Goal: Task Accomplishment & Management: Use online tool/utility

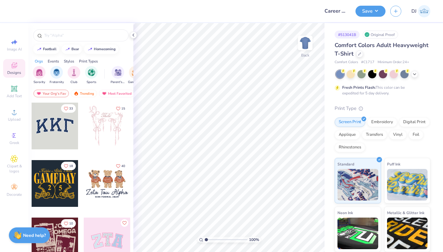
click at [399, 55] on div "Comfort Colors Adult Heavyweight T-Shirt" at bounding box center [382, 49] width 96 height 17
click at [361, 53] on icon at bounding box center [359, 53] width 3 height 3
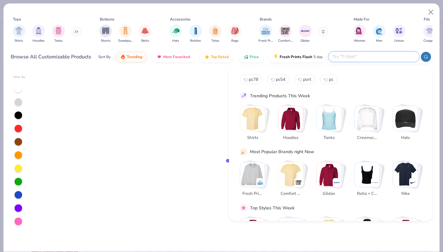
click at [379, 58] on input "text" at bounding box center [373, 56] width 83 height 7
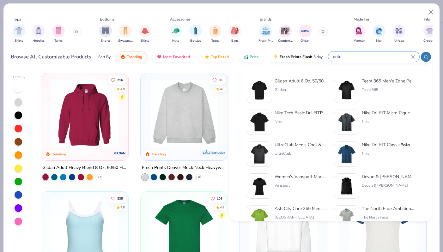
type input "polo"
click at [306, 115] on div "Nike Tech Basic Dri-FIT Polo" at bounding box center [300, 113] width 53 height 7
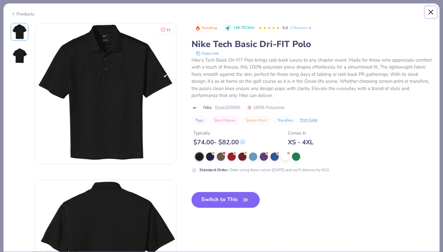
click at [430, 11] on button "Close" at bounding box center [431, 12] width 12 height 12
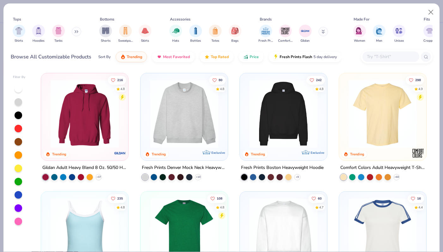
click at [388, 50] on div at bounding box center [397, 57] width 72 height 14
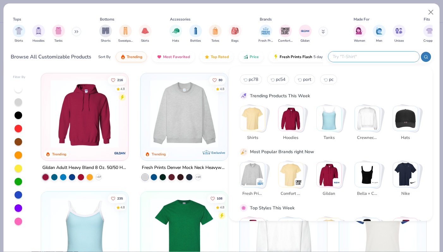
click at [387, 56] on input "text" at bounding box center [373, 56] width 83 height 7
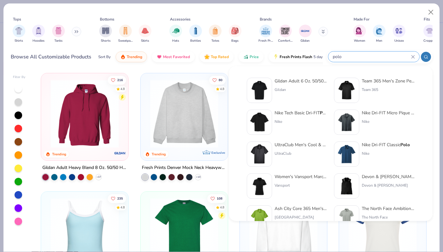
type input "polo"
click at [375, 147] on div "Nike Dri-FIT Classic Polo" at bounding box center [386, 144] width 48 height 7
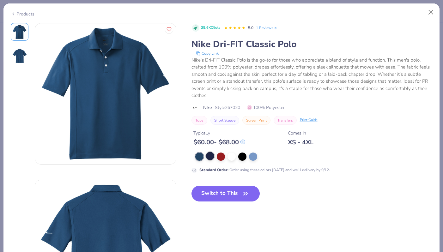
click at [208, 155] on div at bounding box center [210, 156] width 8 height 8
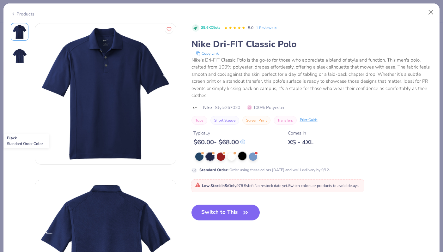
click at [240, 156] on div at bounding box center [242, 156] width 8 height 8
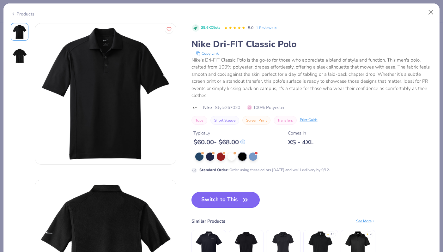
click at [246, 198] on icon "button" at bounding box center [245, 199] width 4 height 3
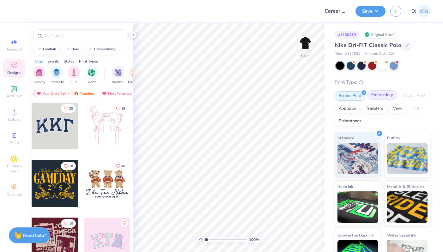
click at [383, 98] on div "Embroidery" at bounding box center [382, 94] width 30 height 9
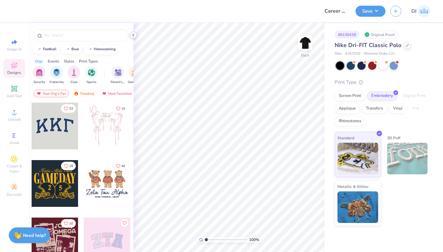
click at [134, 36] on polyline at bounding box center [133, 35] width 1 height 3
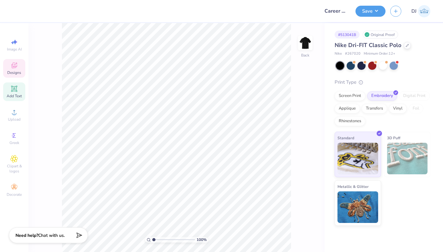
click at [19, 95] on span "Add Text" at bounding box center [14, 95] width 15 height 5
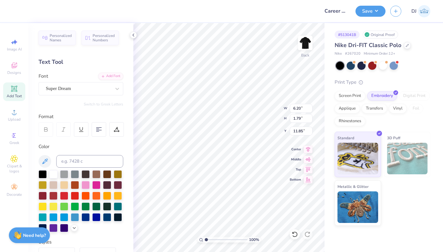
scroll to position [5, 1]
type textarea "COC"
click at [97, 88] on div "Super Dream" at bounding box center [78, 89] width 66 height 10
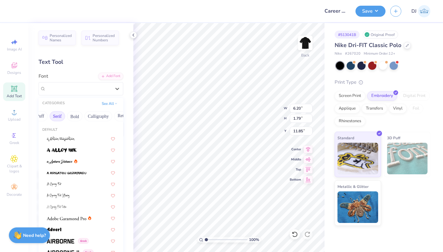
scroll to position [0, 0]
click at [69, 117] on button "Handwriting" at bounding box center [74, 116] width 29 height 10
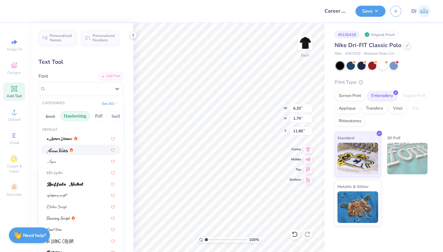
click at [77, 154] on div at bounding box center [81, 150] width 80 height 10
click at [72, 85] on div at bounding box center [78, 88] width 65 height 9
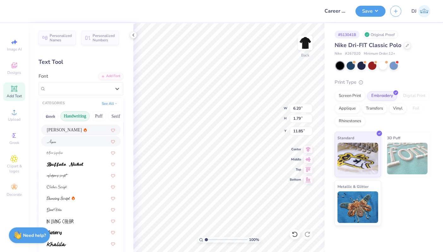
click at [67, 140] on div at bounding box center [81, 141] width 68 height 7
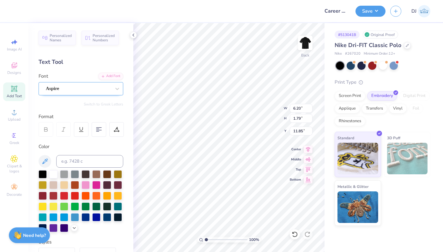
click at [70, 90] on div "Aspire" at bounding box center [78, 89] width 66 height 10
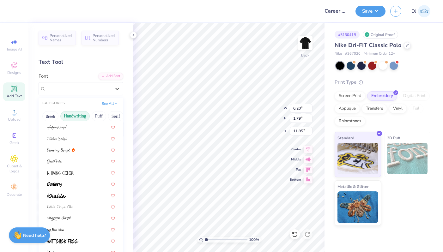
scroll to position [79, 0]
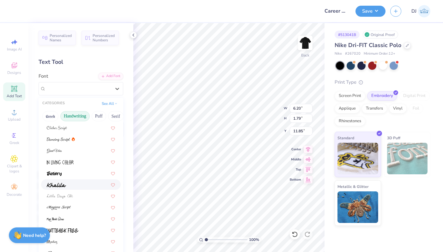
click at [68, 183] on div at bounding box center [81, 184] width 68 height 7
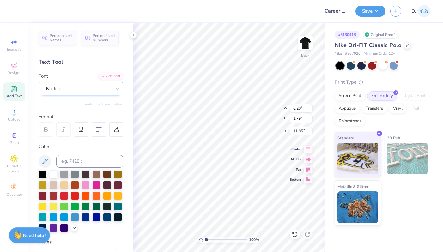
click at [72, 85] on div "Khalila" at bounding box center [78, 89] width 66 height 10
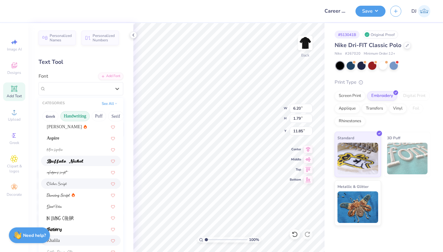
scroll to position [26, 0]
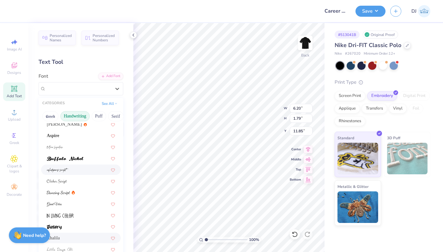
click at [74, 173] on div at bounding box center [81, 170] width 80 height 10
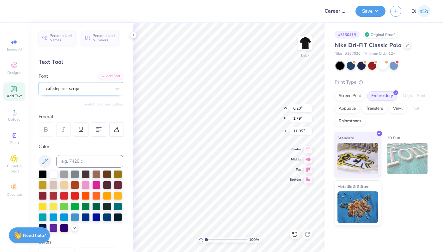
click at [74, 90] on div "cafedeparis-script" at bounding box center [78, 89] width 66 height 10
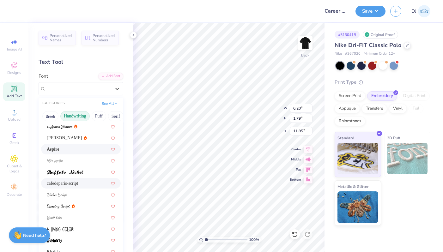
scroll to position [13, 0]
click at [69, 168] on span at bounding box center [65, 171] width 37 height 7
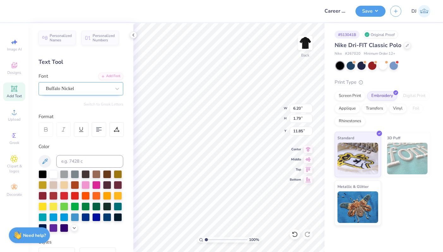
click at [75, 89] on div "Buffalo Nickel" at bounding box center [78, 89] width 66 height 10
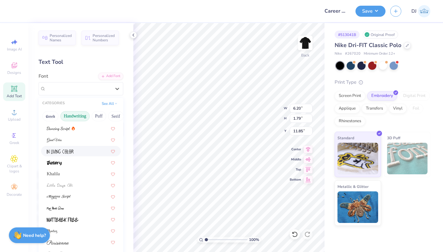
scroll to position [94, 0]
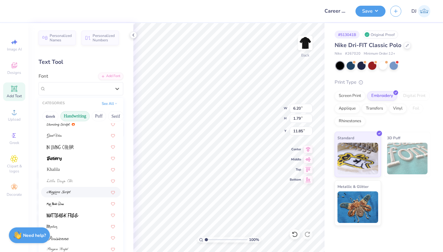
click at [75, 192] on div at bounding box center [81, 192] width 68 height 7
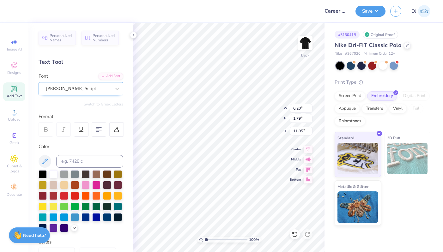
click at [71, 91] on div "Magiera Script" at bounding box center [78, 89] width 66 height 10
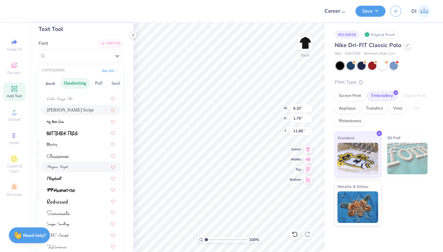
scroll to position [33, 0]
click at [77, 191] on div at bounding box center [81, 189] width 68 height 7
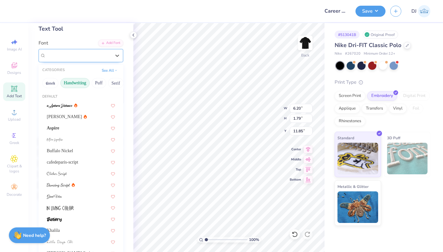
click at [78, 57] on div "PP Handwriting" at bounding box center [78, 56] width 66 height 10
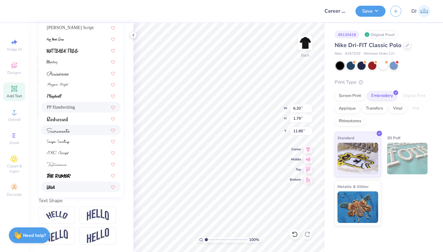
scroll to position [126, 0]
click at [70, 174] on img at bounding box center [59, 176] width 24 height 4
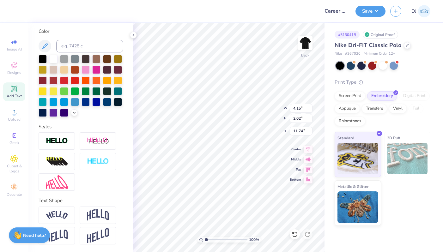
type input "13.76"
type textarea "x"
type input "14.26"
paste textarea "x Center for Career Success"
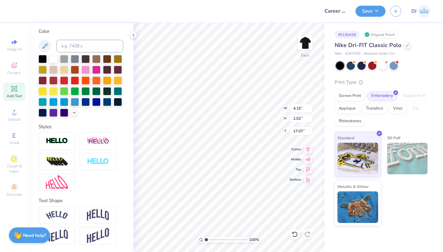
type textarea "COC x Center for Career Success"
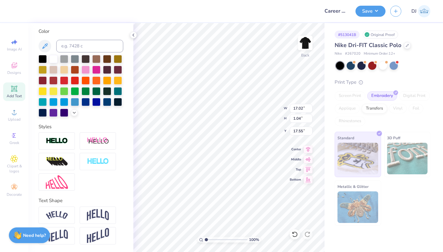
scroll to position [5, 1]
type textarea "Center for Career Success"
type input "12.00"
type input "0.89"
type input "14.00"
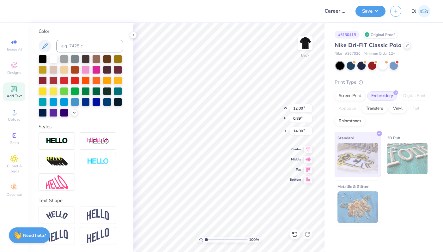
scroll to position [5, 1]
type textarea "COC"
type input "16.02"
type input "12.00"
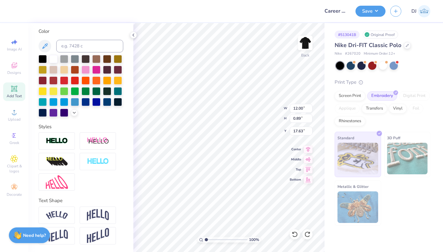
type input "0.89"
type input "17.63"
type input "12.00"
type input "0.89"
type input "15.76"
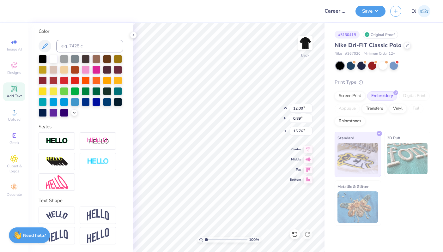
type input "14.13"
type input "1.04"
type input "17.56"
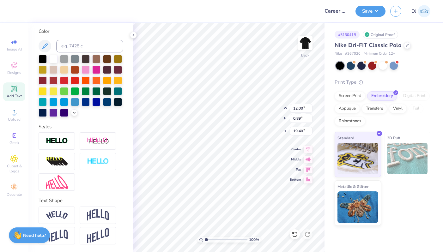
type input "15.76"
type textarea "COC"
type input "17.63"
type textarea "c"
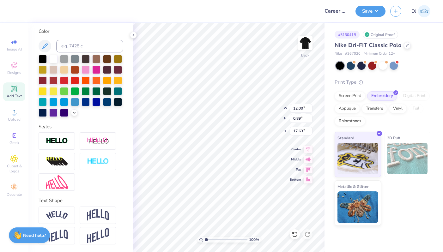
scroll to position [5, 1]
type textarea "x"
click at [307, 149] on icon at bounding box center [308, 148] width 4 height 5
type input "0.72"
type input "0.77"
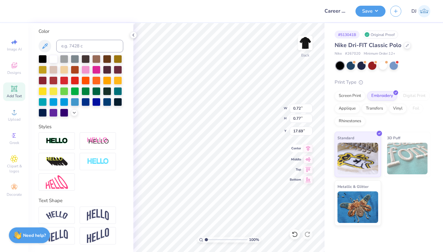
type input "17.69"
click at [306, 149] on icon at bounding box center [307, 149] width 9 height 8
type input "12.00"
type input "0.89"
type input "19.40"
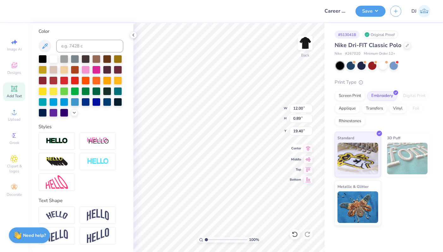
click at [306, 148] on icon at bounding box center [307, 149] width 9 height 8
click at [134, 36] on icon at bounding box center [133, 35] width 5 height 5
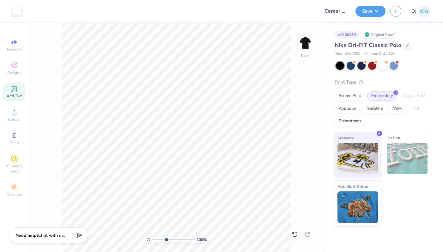
type input "3.95"
click at [166, 241] on input "range" at bounding box center [173, 240] width 43 height 6
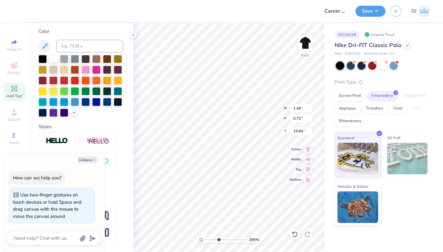
type textarea "x"
type input "16.41"
type textarea "x"
type input "0.72"
type input "0.77"
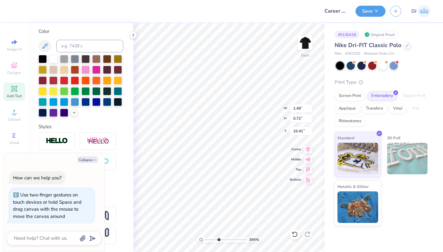
type input "17.69"
type textarea "x"
type input "18.24"
type textarea "x"
type input "1.49"
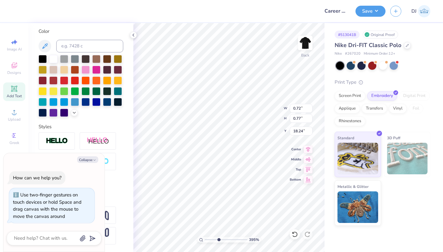
type input "0.72"
type input "16.41"
type textarea "x"
type input "17.26"
type textarea "x"
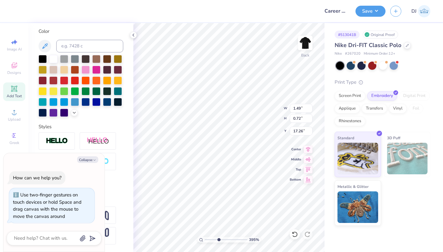
type input "2.64"
type input "1.29"
type input "16.70"
type textarea "x"
type input "16.66"
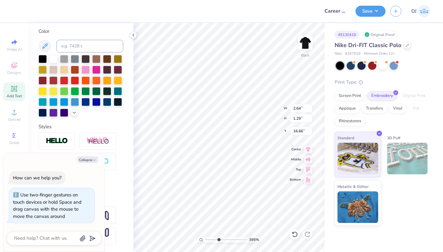
type textarea "x"
type input "0.72"
type input "0.77"
type input "18.24"
type textarea "x"
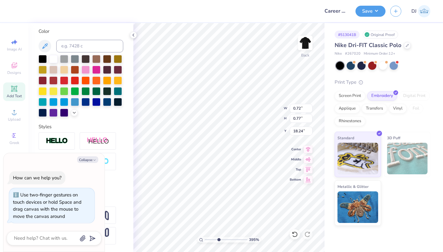
type input "0.63"
type input "0.67"
type input "18.34"
type textarea "x"
type input "18.33"
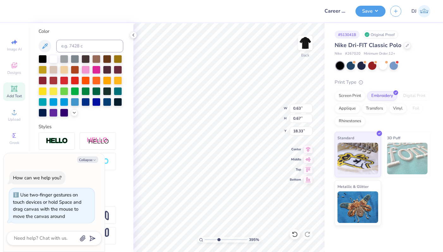
type textarea "x"
drag, startPoint x: 218, startPoint y: 240, endPoint x: 210, endPoint y: 239, distance: 8.0
type input "1.76"
click at [209, 240] on input "range" at bounding box center [226, 240] width 43 height 6
type textarea "x"
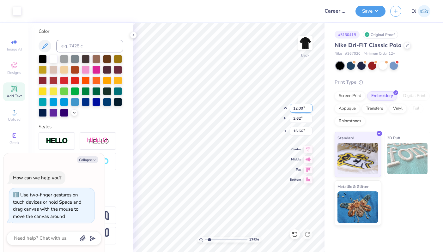
click at [298, 109] on input "12.00" at bounding box center [301, 108] width 23 height 9
type input "3.5"
type textarea "x"
type input "3.50"
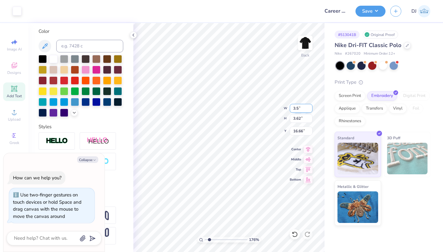
type input "1.06"
type input "17.94"
click at [298, 109] on input "3.50" at bounding box center [301, 108] width 23 height 9
type input "4.5"
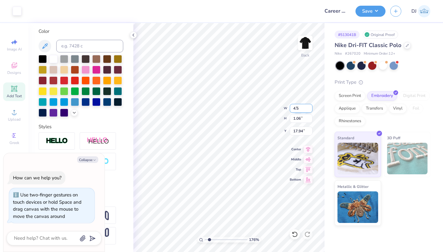
type textarea "x"
type input "4.50"
type input "1.36"
type input "17.79"
type textarea "x"
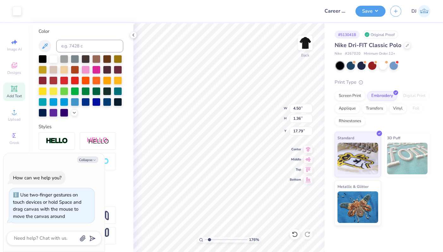
type input "11.02"
drag, startPoint x: 209, startPoint y: 239, endPoint x: 205, endPoint y: 239, distance: 4.1
type input "1"
click at [205, 240] on input "range" at bounding box center [226, 240] width 43 height 6
type textarea "x"
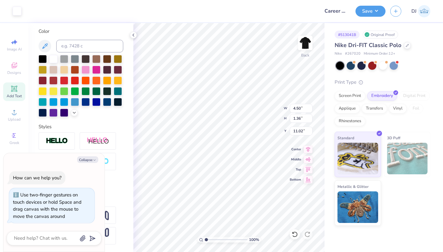
type input "3.00"
click at [94, 160] on polyline "button" at bounding box center [94, 159] width 2 height 1
type textarea "x"
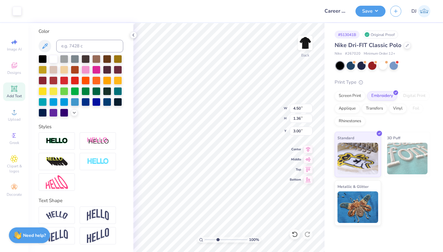
type input "3.73"
click at [218, 239] on input "range" at bounding box center [226, 240] width 43 height 6
click at [66, 145] on div at bounding box center [57, 140] width 36 height 17
type input "7.05"
type input "15.63"
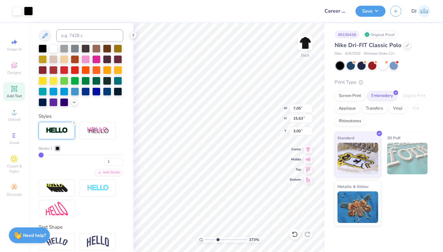
type input "3"
type input "4"
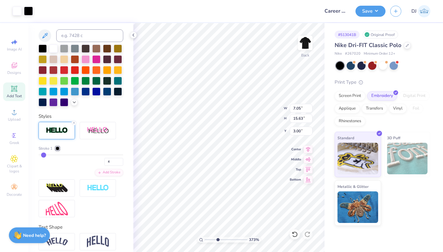
click at [43, 155] on input "range" at bounding box center [81, 154] width 85 height 1
type input "5"
type input "6"
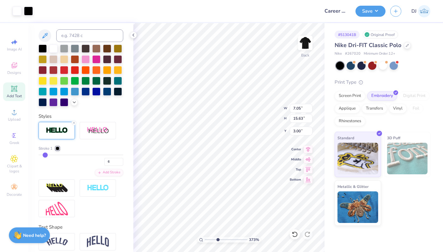
type input "6"
click at [45, 155] on input "range" at bounding box center [81, 154] width 85 height 1
type input "15.64"
type input "5"
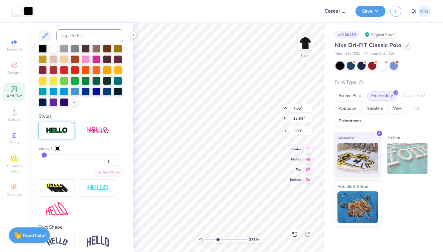
type input "4"
type input "1"
drag, startPoint x: 45, startPoint y: 166, endPoint x: 39, endPoint y: 165, distance: 5.4
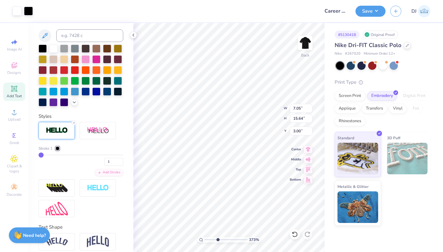
type input "1"
click at [39, 155] on input "range" at bounding box center [81, 154] width 85 height 1
type input "15.63"
drag, startPoint x: 105, startPoint y: 172, endPoint x: 85, endPoint y: 172, distance: 19.9
click at [85, 166] on div "1" at bounding box center [81, 159] width 85 height 11
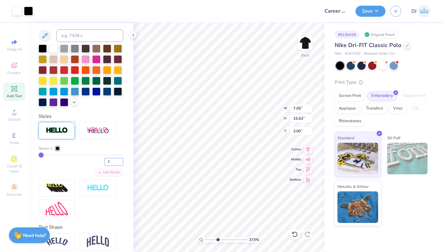
type input "2"
click at [58, 150] on div at bounding box center [58, 149] width 4 height 4
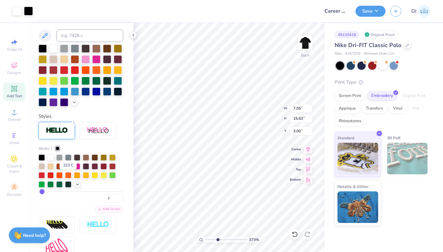
click at [66, 169] on div at bounding box center [68, 166] width 6 height 6
drag, startPoint x: 208, startPoint y: 242, endPoint x: 203, endPoint y: 239, distance: 5.4
type input "1"
click at [205, 243] on input "range" at bounding box center [226, 240] width 43 height 6
click at [292, 234] on icon at bounding box center [294, 234] width 6 height 6
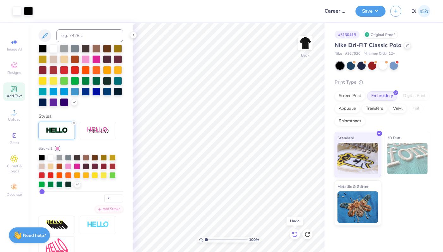
click at [294, 235] on icon at bounding box center [294, 234] width 6 height 6
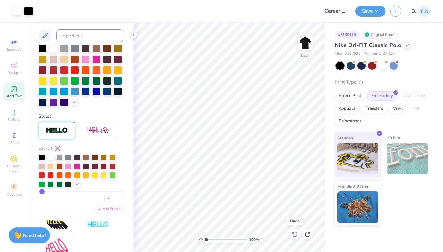
click at [294, 235] on icon at bounding box center [294, 234] width 6 height 6
click at [308, 235] on icon at bounding box center [307, 234] width 6 height 6
click at [74, 125] on icon at bounding box center [74, 123] width 4 height 4
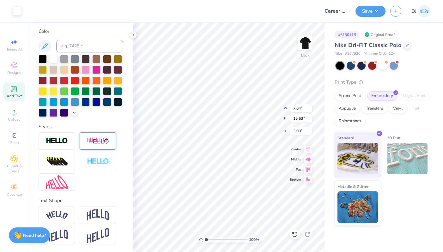
type input "7.04"
type input "15.63"
click at [53, 141] on img at bounding box center [57, 140] width 22 height 7
type input "1.00"
type input "0.49"
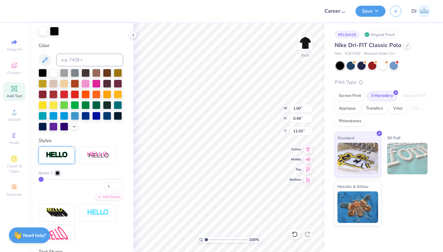
scroll to position [150, 0]
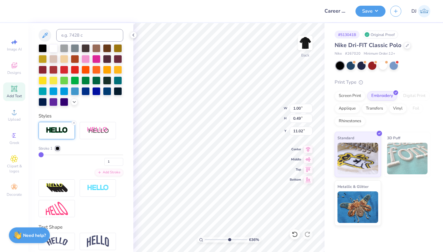
drag, startPoint x: 217, startPoint y: 239, endPoint x: 229, endPoint y: 240, distance: 12.0
type input "6.36"
click at [229, 240] on input "range" at bounding box center [226, 240] width 43 height 6
click at [59, 150] on div at bounding box center [58, 149] width 4 height 4
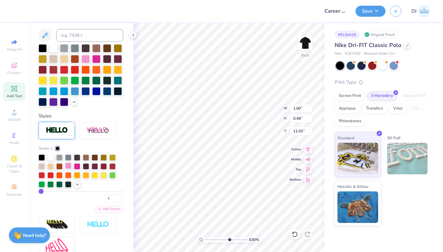
click at [70, 169] on div at bounding box center [68, 166] width 6 height 6
drag, startPoint x: 106, startPoint y: 209, endPoint x: 99, endPoint y: 208, distance: 7.3
click at [99, 202] on div "1" at bounding box center [81, 196] width 85 height 11
type input "2"
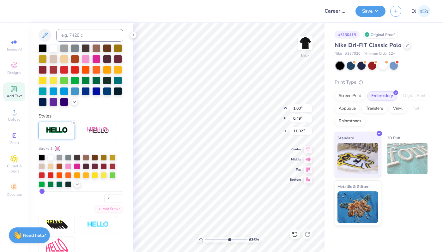
type input "1.01"
type input "0.50"
type input "11.01"
click at [92, 95] on div at bounding box center [96, 91] width 8 height 8
click at [54, 48] on div at bounding box center [53, 48] width 8 height 8
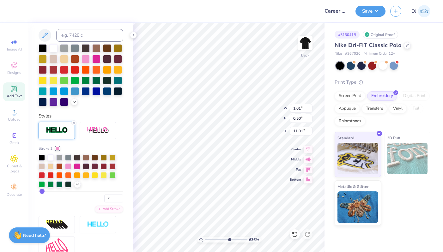
click at [58, 150] on div at bounding box center [58, 149] width 4 height 4
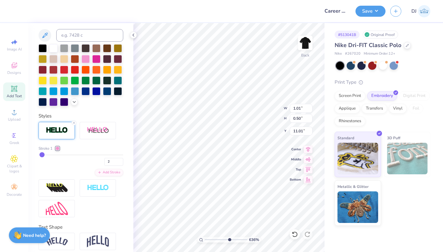
drag, startPoint x: 56, startPoint y: 158, endPoint x: 61, endPoint y: 163, distance: 7.4
click at [56, 150] on div at bounding box center [58, 149] width 4 height 4
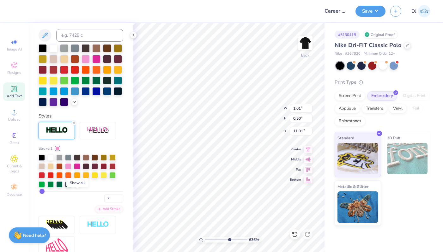
click at [77, 186] on icon at bounding box center [77, 183] width 5 height 5
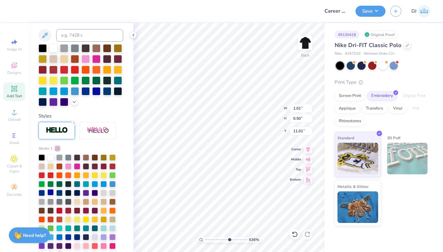
click at [48, 195] on div at bounding box center [50, 192] width 6 height 6
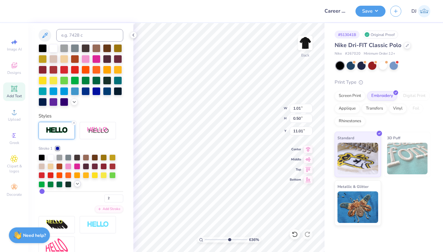
click at [76, 186] on icon at bounding box center [77, 183] width 5 height 5
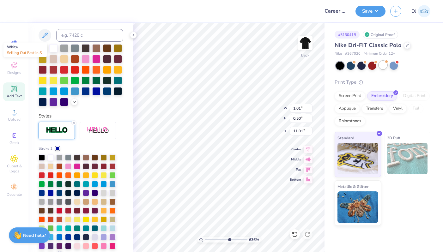
click at [384, 64] on div at bounding box center [383, 65] width 8 height 8
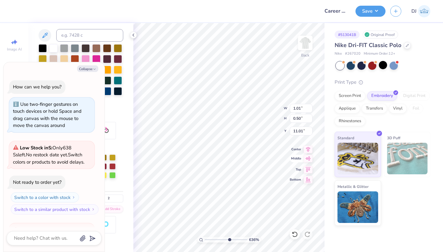
scroll to position [73, 0]
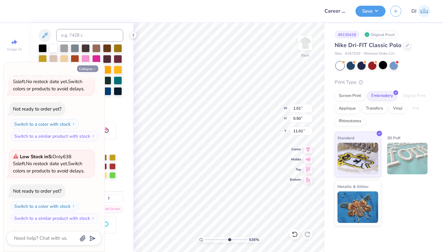
click at [91, 70] on button "Collapse" at bounding box center [87, 68] width 21 height 7
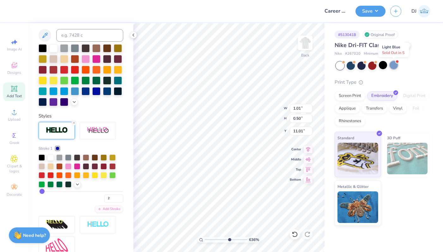
click at [392, 68] on div at bounding box center [393, 65] width 8 height 8
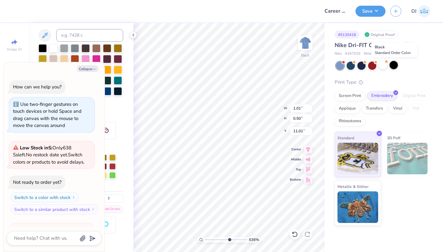
scroll to position [170, 0]
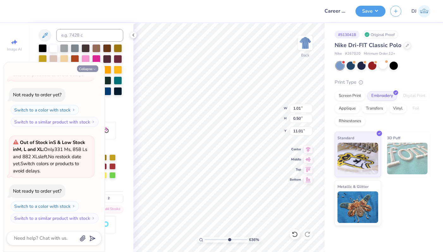
click at [94, 70] on icon "button" at bounding box center [95, 69] width 4 height 4
type textarea "x"
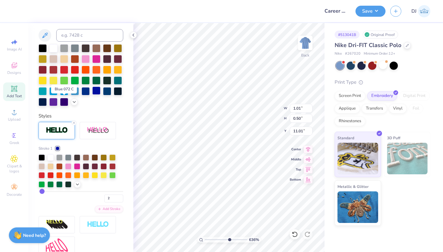
click at [92, 95] on div at bounding box center [96, 91] width 8 height 8
click at [51, 160] on div at bounding box center [50, 157] width 6 height 6
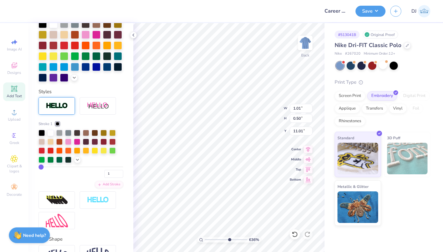
type input "0.24"
type input "0.25"
type input "11.65"
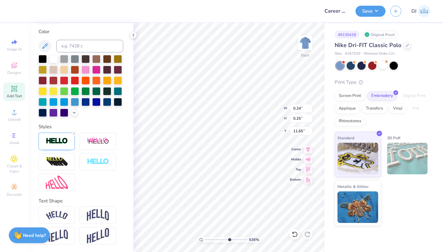
type input "0.26"
click at [92, 104] on div at bounding box center [96, 101] width 8 height 8
type input "4.50"
type input "0.33"
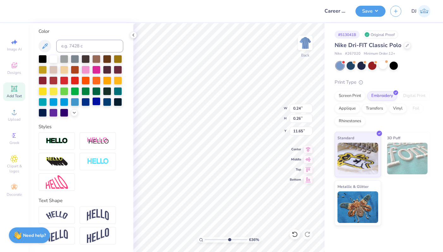
type input "12.05"
click at [92, 101] on div at bounding box center [96, 101] width 8 height 8
type input "0.24"
type input "0.26"
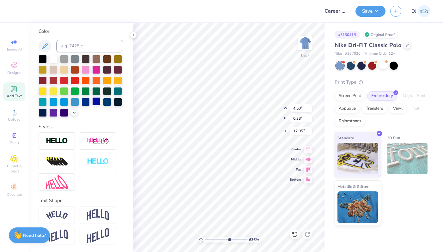
type input "11.65"
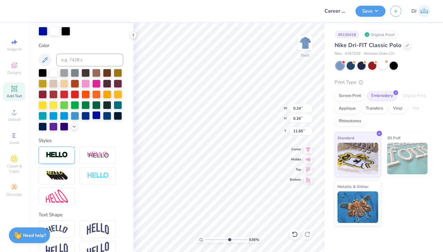
scroll to position [150, 0]
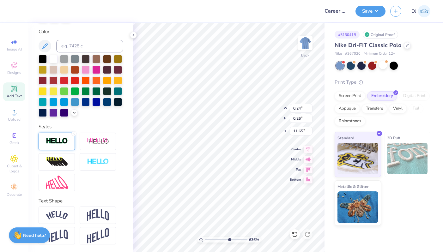
click at [73, 133] on icon at bounding box center [74, 134] width 4 height 4
click at [62, 139] on img at bounding box center [57, 140] width 22 height 7
type input "0.26"
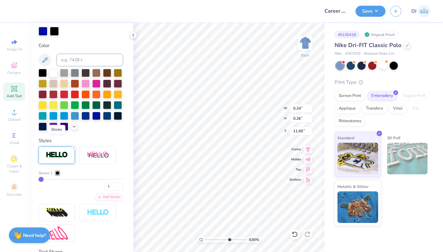
scroll to position [150, 0]
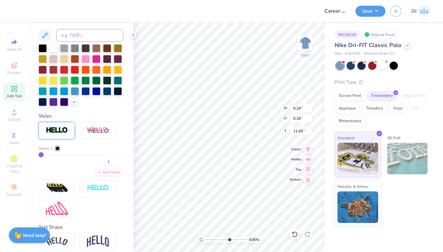
click at [57, 150] on div at bounding box center [58, 149] width 4 height 4
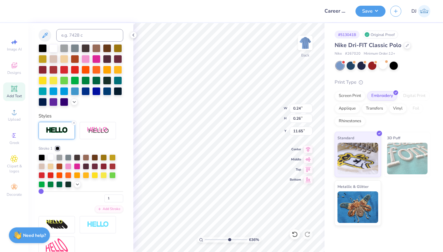
click at [52, 160] on div at bounding box center [50, 157] width 6 height 6
drag, startPoint x: 109, startPoint y: 211, endPoint x: 102, endPoint y: 211, distance: 7.0
click at [104, 202] on input "1" at bounding box center [113, 199] width 19 height 8
type input "2"
click at [114, 202] on input "2" at bounding box center [113, 199] width 19 height 8
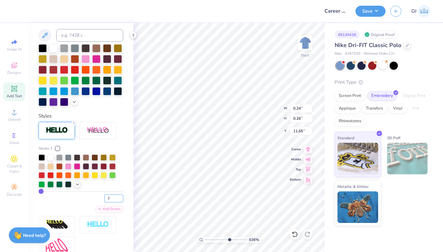
type input "2"
type input "11.64"
type input "4.50"
type input "0.33"
type input "12.05"
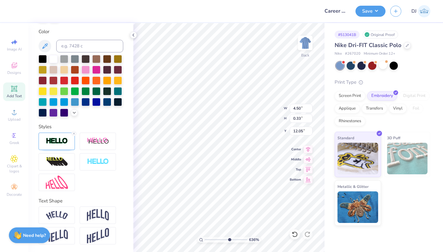
type input "0.34"
click at [63, 141] on img at bounding box center [57, 140] width 22 height 7
type input "0.34"
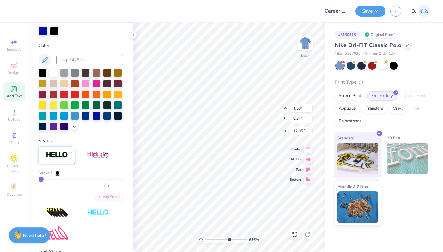
scroll to position [150, 0]
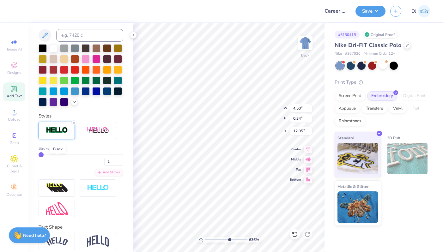
click at [58, 150] on div at bounding box center [58, 149] width 4 height 4
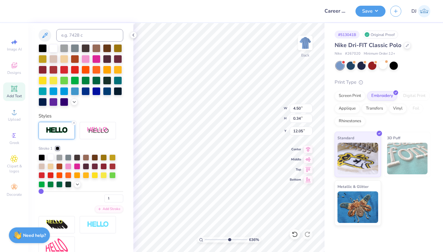
click at [50, 160] on div at bounding box center [50, 157] width 6 height 6
type input "2"
click at [116, 202] on input "2" at bounding box center [113, 199] width 19 height 8
type input "2"
type input "4.51"
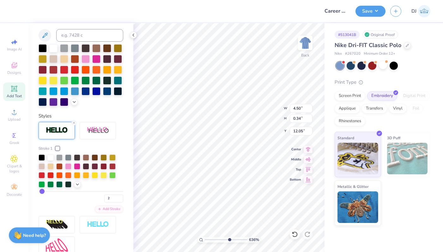
type input "12.04"
drag, startPoint x: 228, startPoint y: 238, endPoint x: 210, endPoint y: 238, distance: 18.3
click at [206, 239] on input "range" at bounding box center [226, 240] width 43 height 6
drag, startPoint x: 211, startPoint y: 240, endPoint x: 224, endPoint y: 240, distance: 13.0
type input "5.27"
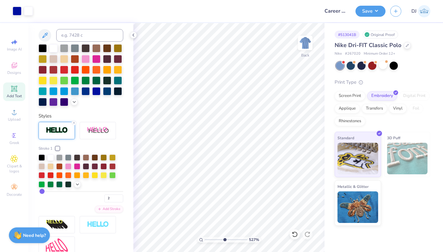
click at [224, 240] on input "range" at bounding box center [226, 240] width 43 height 6
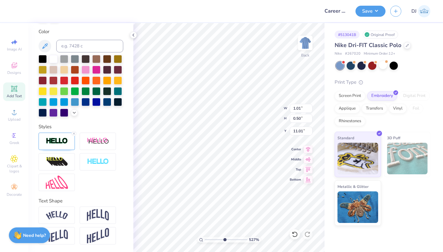
scroll to position [0, 0]
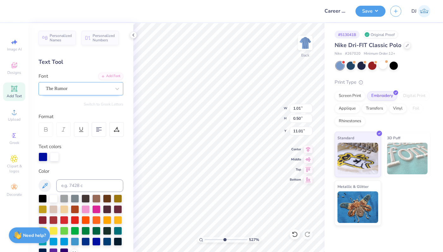
click at [90, 86] on div "The Rumor" at bounding box center [78, 89] width 66 height 10
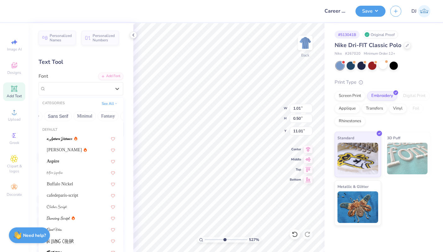
scroll to position [0, 162]
click at [65, 116] on button "Minimal" at bounding box center [69, 116] width 22 height 10
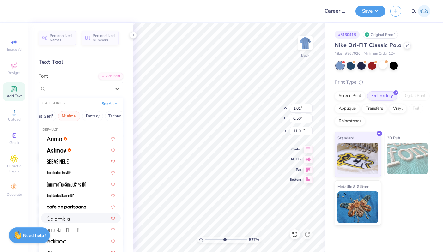
click at [61, 219] on img at bounding box center [58, 218] width 23 height 4
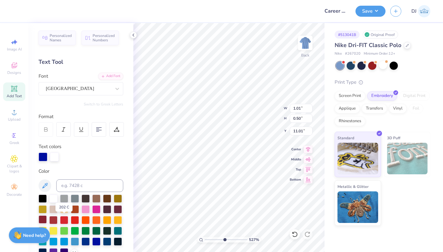
type input "0.94"
type input "0.35"
type input "11.09"
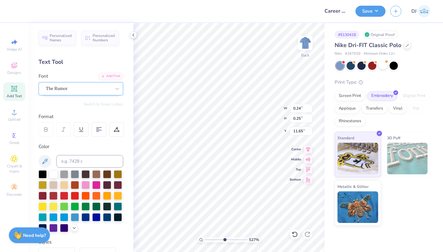
click at [68, 88] on div "The Rumor" at bounding box center [78, 89] width 66 height 10
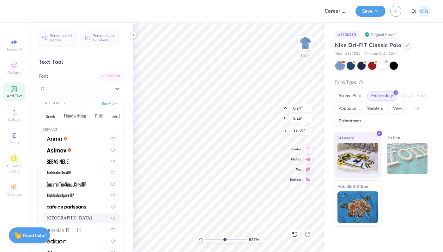
click at [69, 218] on div "Colombia" at bounding box center [81, 218] width 68 height 7
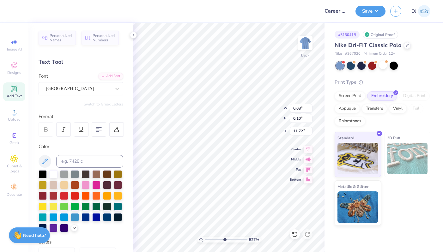
type input "0.08"
type input "0.10"
type input "11.72"
type input "4.51"
type input "0.34"
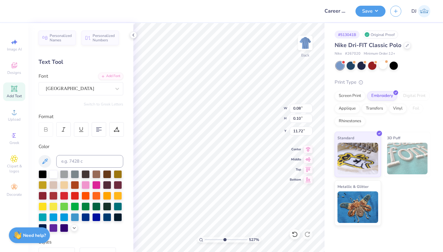
type input "12.04"
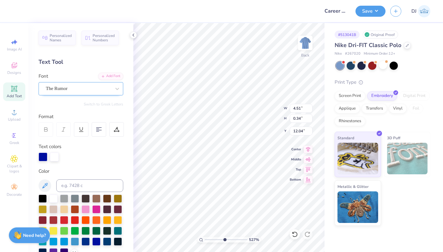
click at [75, 85] on div "The Rumor" at bounding box center [78, 89] width 66 height 10
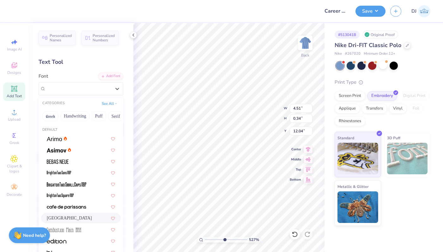
click at [70, 219] on div "Colombia" at bounding box center [81, 218] width 68 height 7
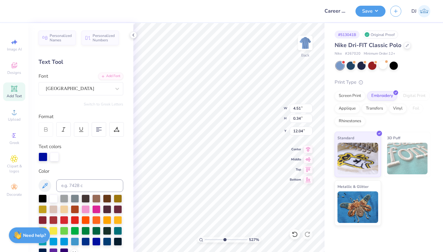
type input "2.74"
type input "0.20"
type input "12.11"
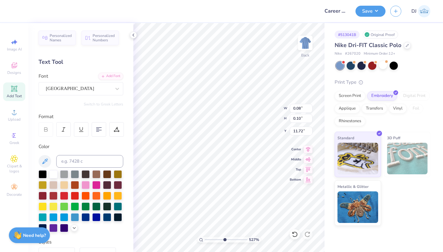
type input "0.18"
type input "0.23"
type input "11.70"
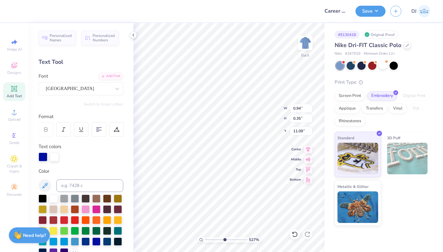
type input "11.23"
type input "12.02"
click at [297, 108] on input "2.74" at bounding box center [301, 108] width 23 height 9
type input "4.00"
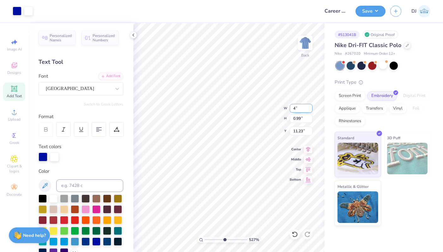
type input "1.45"
type input "11.00"
type input "5.38"
click at [225, 238] on input "range" at bounding box center [226, 240] width 43 height 6
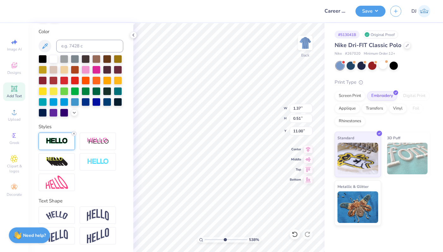
click at [72, 135] on icon at bounding box center [74, 134] width 4 height 4
type input "1.35"
type input "0.49"
type input "11.01"
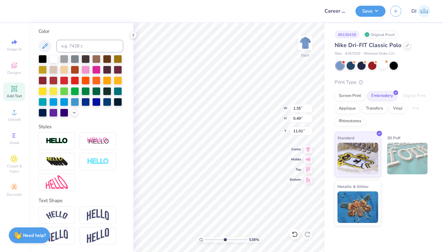
type input "4.00"
type input "0.29"
type input "12.16"
click at [73, 135] on icon at bounding box center [74, 134] width 4 height 4
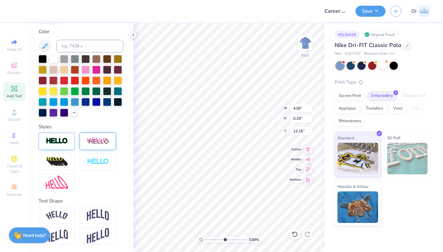
type input "3.99"
type input "0.28"
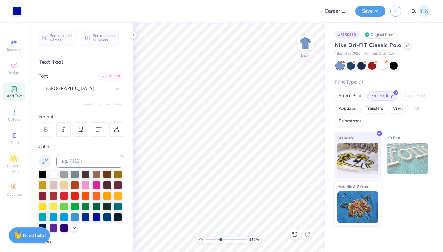
type input "4.32"
click at [220, 240] on input "range" at bounding box center [226, 240] width 43 height 6
click at [67, 89] on div "Colombia" at bounding box center [78, 89] width 66 height 10
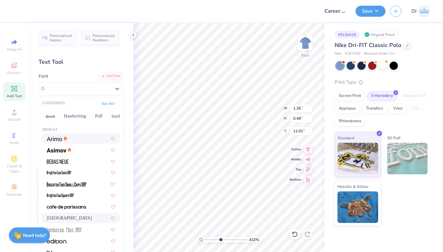
click at [58, 138] on img at bounding box center [54, 139] width 15 height 4
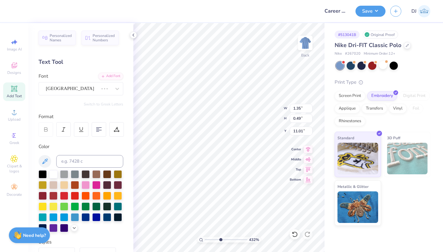
click at [47, 130] on icon at bounding box center [46, 130] width 3 height 2
click at [68, 90] on div "Colombia" at bounding box center [72, 89] width 54 height 10
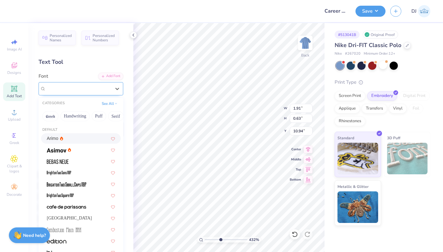
type input "1.91"
type input "0.63"
type input "10.94"
click at [58, 150] on img at bounding box center [57, 150] width 20 height 4
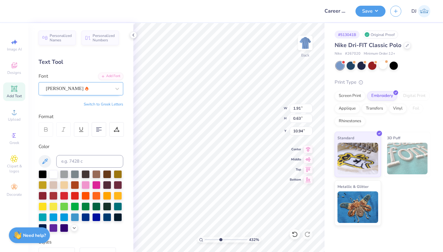
type input "1.72"
type input "0.65"
type input "10.93"
click at [73, 92] on div at bounding box center [78, 88] width 65 height 9
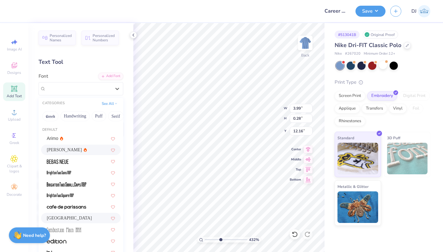
click at [62, 148] on div "Asimov" at bounding box center [67, 150] width 40 height 7
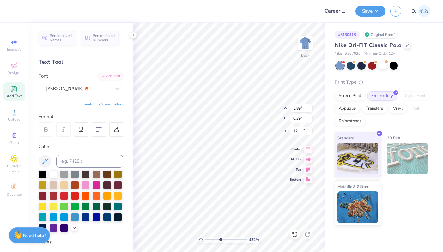
type input "5.89"
type input "0.39"
type input "12.11"
type input "0.26"
type input "0.33"
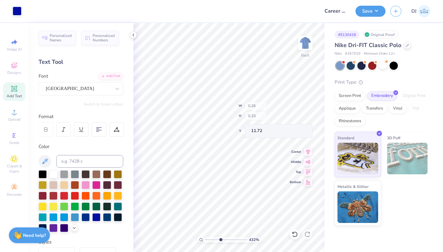
type input "11.72"
drag, startPoint x: 222, startPoint y: 239, endPoint x: 212, endPoint y: 240, distance: 10.1
type input "2.37"
click at [212, 240] on input "range" at bounding box center [226, 240] width 43 height 6
click at [293, 109] on input "5.89" at bounding box center [301, 108] width 23 height 9
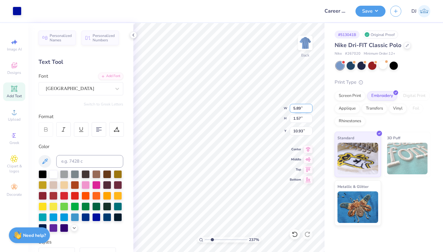
click at [293, 109] on input "5.89" at bounding box center [301, 108] width 23 height 9
type input "4.00"
type input "1.06"
type input "11.18"
click at [346, 97] on div "Screen Print" at bounding box center [349, 94] width 31 height 9
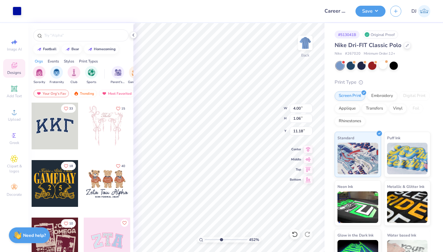
type input "4.52"
click at [221, 240] on input "range" at bounding box center [226, 240] width 43 height 6
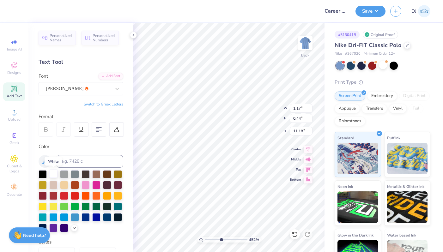
click at [54, 175] on div at bounding box center [53, 174] width 8 height 8
click at [92, 221] on div at bounding box center [96, 217] width 8 height 8
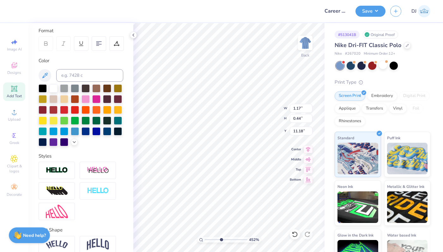
scroll to position [87, 0]
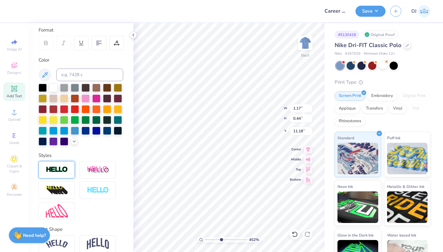
click at [63, 173] on img at bounding box center [57, 169] width 22 height 7
type input "1.18"
type input "0.45"
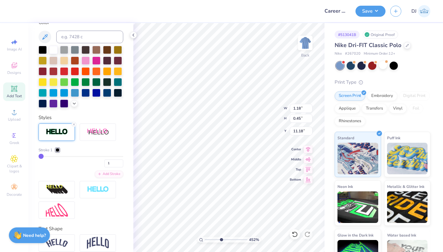
scroll to position [153, 0]
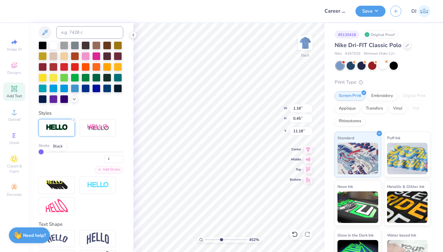
click at [58, 147] on div at bounding box center [58, 146] width 4 height 4
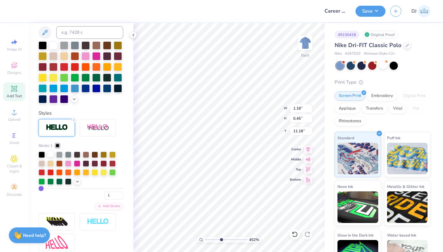
click at [49, 157] on div at bounding box center [50, 154] width 6 height 6
type input "4.00"
type input "0.26"
type input "11.98"
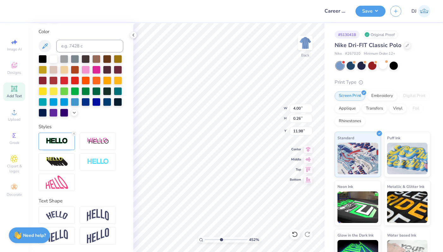
type input "0.27"
click at [57, 144] on img at bounding box center [57, 140] width 22 height 7
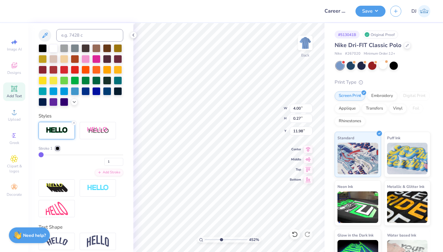
click at [59, 150] on div at bounding box center [58, 149] width 4 height 4
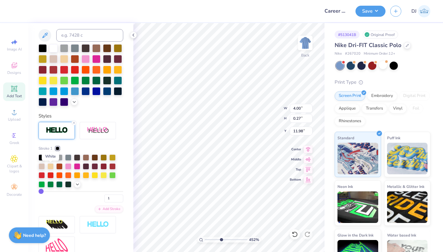
click at [52, 160] on div at bounding box center [50, 157] width 6 height 6
drag, startPoint x: 213, startPoint y: 240, endPoint x: 209, endPoint y: 240, distance: 4.1
type input "1.69"
click at [209, 240] on input "range" at bounding box center [226, 240] width 43 height 6
type input "3.00"
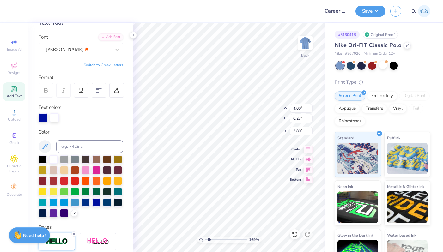
scroll to position [0, 0]
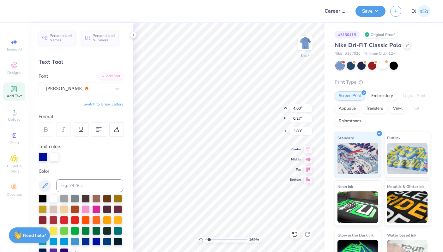
click at [62, 128] on icon at bounding box center [64, 130] width 6 height 6
click at [78, 91] on div "Asimov" at bounding box center [78, 89] width 66 height 10
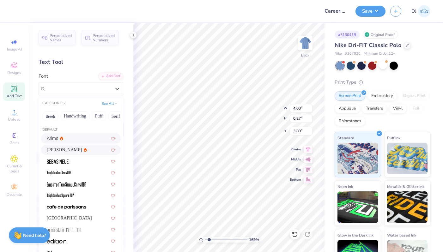
click at [63, 138] on icon at bounding box center [61, 138] width 3 height 4
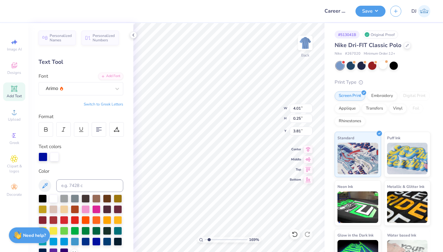
type input "4.01"
click at [47, 130] on icon at bounding box center [46, 130] width 6 height 6
click at [61, 129] on icon at bounding box center [64, 130] width 6 height 6
drag, startPoint x: 214, startPoint y: 239, endPoint x: 217, endPoint y: 239, distance: 3.5
click at [217, 239] on input "range" at bounding box center [226, 240] width 43 height 6
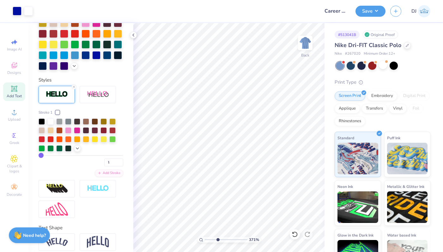
scroll to position [224, 0]
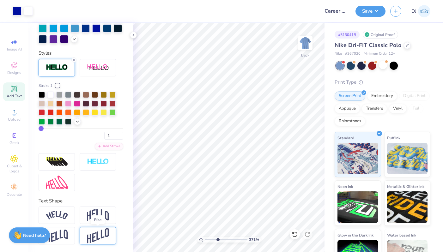
click at [93, 233] on img at bounding box center [98, 235] width 22 height 15
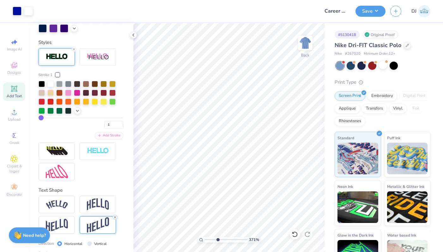
click at [115, 219] on icon at bounding box center [115, 217] width 4 height 4
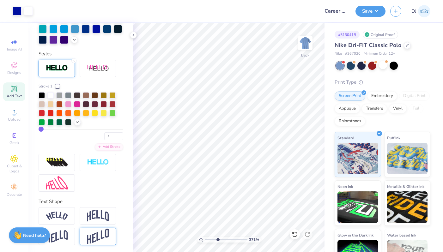
scroll to position [223, 0]
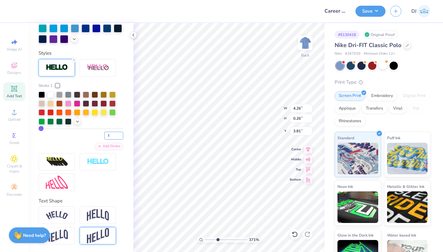
click at [108, 136] on input "1" at bounding box center [113, 136] width 19 height 8
click at [117, 135] on input "2" at bounding box center [113, 136] width 19 height 8
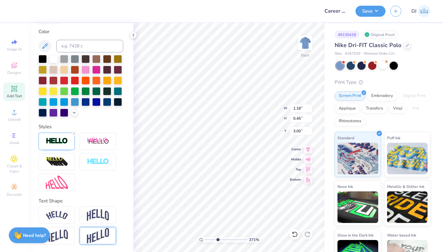
scroll to position [150, 0]
click at [59, 136] on div at bounding box center [57, 141] width 36 height 17
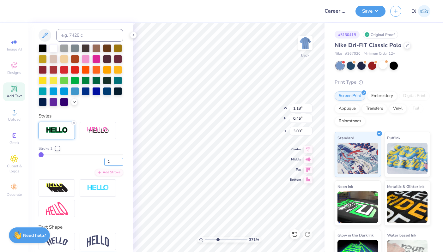
click at [115, 166] on input "2" at bounding box center [113, 162] width 19 height 8
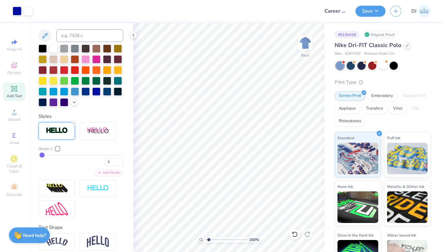
drag, startPoint x: 217, startPoint y: 239, endPoint x: 208, endPoint y: 240, distance: 8.6
click at [208, 240] on input "range" at bounding box center [226, 240] width 43 height 6
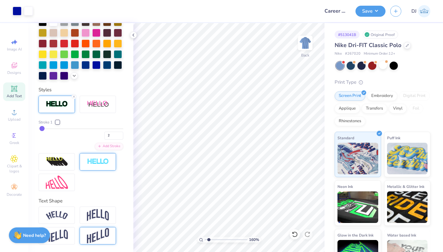
scroll to position [187, 0]
click at [73, 99] on icon at bounding box center [74, 97] width 4 height 4
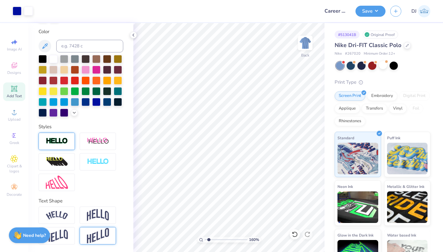
scroll to position [150, 0]
click at [75, 133] on icon at bounding box center [74, 134] width 4 height 4
paste textarea "areer Week"
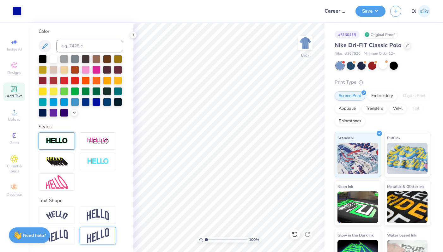
drag, startPoint x: 208, startPoint y: 239, endPoint x: 202, endPoint y: 240, distance: 5.5
click at [205, 240] on input "range" at bounding box center [226, 240] width 43 height 6
click at [216, 239] on input "range" at bounding box center [226, 240] width 43 height 6
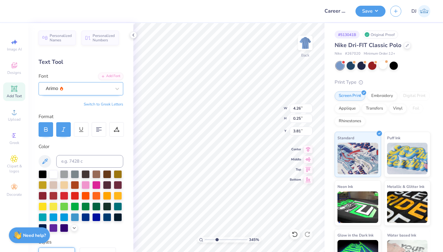
click at [85, 91] on div "Arimo" at bounding box center [78, 89] width 66 height 10
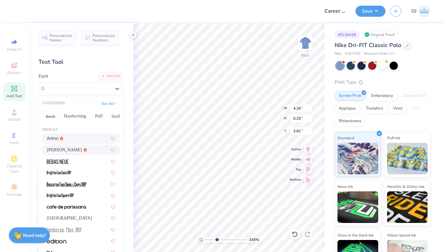
click at [84, 151] on icon at bounding box center [85, 150] width 3 height 4
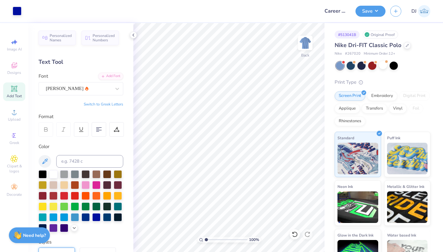
drag, startPoint x: 217, startPoint y: 240, endPoint x: 204, endPoint y: 240, distance: 13.0
click at [205, 240] on input "range" at bounding box center [226, 240] width 43 height 6
click at [370, 9] on button "Save" at bounding box center [370, 10] width 30 height 11
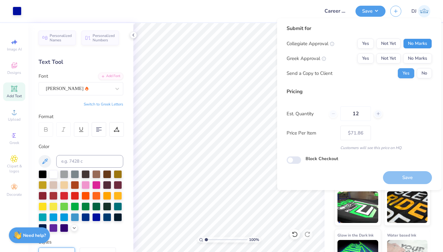
click at [421, 42] on button "No Marks" at bounding box center [417, 44] width 29 height 10
click at [415, 60] on button "No Marks" at bounding box center [417, 58] width 29 height 10
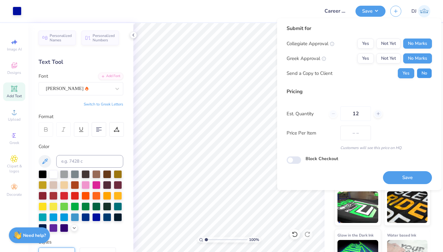
click at [423, 73] on button "No" at bounding box center [424, 73] width 15 height 10
click at [394, 175] on button "Save" at bounding box center [407, 177] width 49 height 13
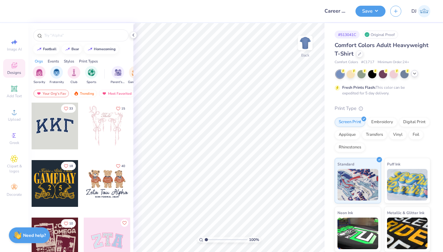
click at [414, 74] on polyline at bounding box center [414, 73] width 3 height 1
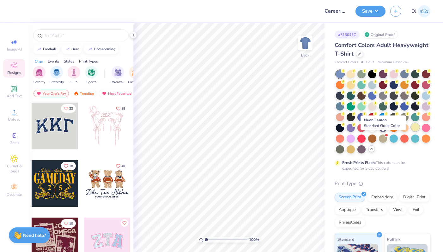
click at [411, 131] on div at bounding box center [415, 127] width 8 height 8
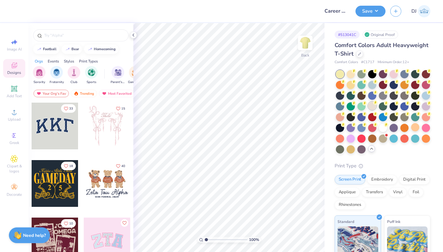
click at [377, 105] on icon at bounding box center [375, 102] width 4 height 4
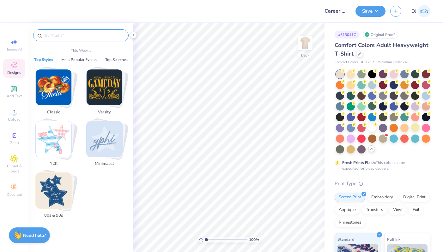
click at [81, 35] on input "text" at bounding box center [84, 35] width 81 height 6
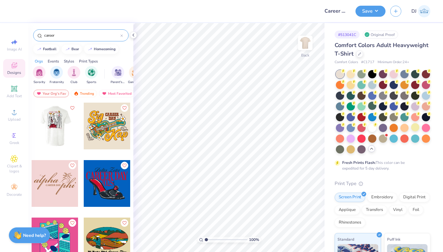
type input "career"
click at [56, 132] on div at bounding box center [55, 126] width 47 height 47
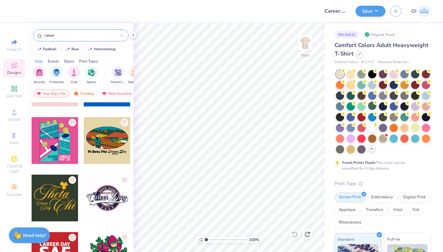
scroll to position [124, 0]
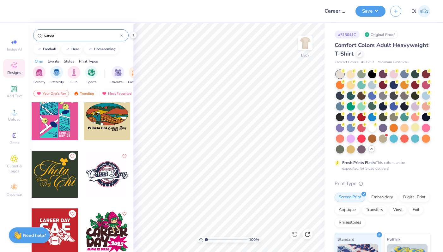
click at [65, 126] on div at bounding box center [55, 116] width 47 height 47
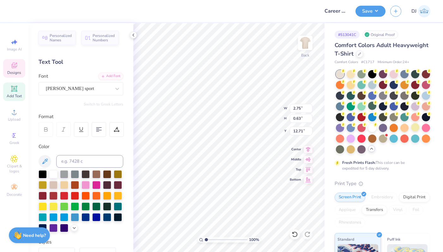
scroll to position [5, 1]
type textarea "FaI '25r"
type input "4.37"
click at [220, 237] on input "range" at bounding box center [226, 240] width 43 height 6
type textarea "FaI '25"
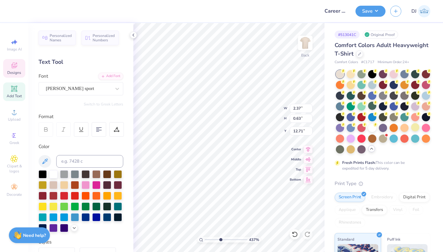
type input "2.37"
type textarea "FAIR '25"
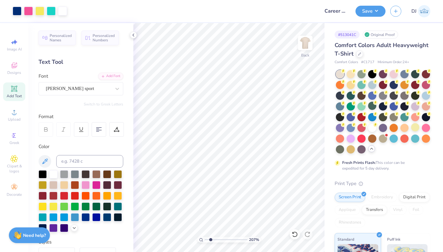
drag, startPoint x: 216, startPoint y: 240, endPoint x: 210, endPoint y: 240, distance: 6.0
type input "2.07"
click at [210, 240] on input "range" at bounding box center [226, 240] width 43 height 6
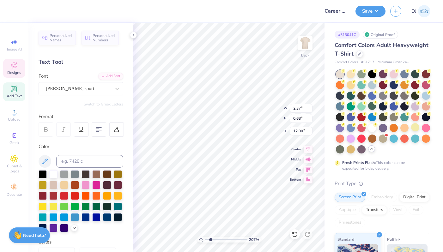
scroll to position [5, 1]
type textarea "COC"
type input "1.14"
type input "12.71"
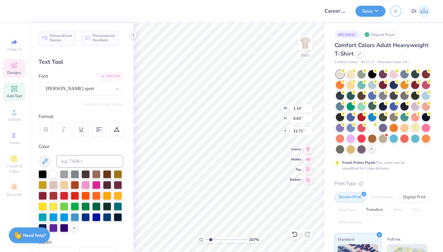
type input "2.83"
type textarea "WEEK '25"
type input "3.16"
type input "0.59"
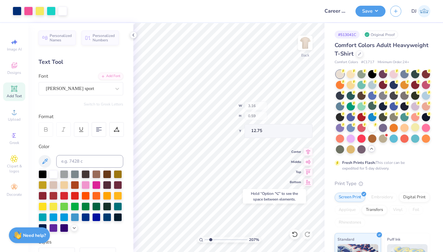
type input "12.75"
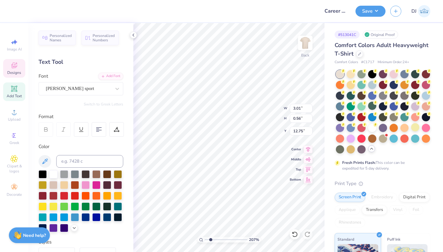
type input "3.01"
type input "0.56"
type input "12.78"
paste textarea "enter for Career Success"
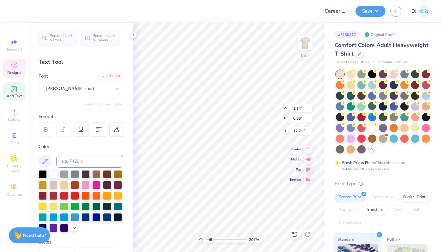
scroll to position [5, 4]
type textarea "CHI"
type input "4.52"
type input "3.56"
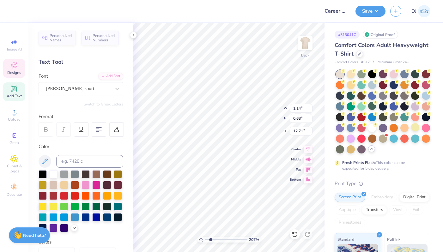
type input "9.97"
type input "1.14"
type input "0.63"
type input "12.74"
type input "0.72"
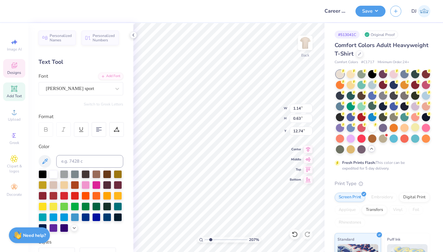
type input "0.40"
type input "12.97"
paste textarea "enter for Career Success"
type textarea "Center for Career Success"
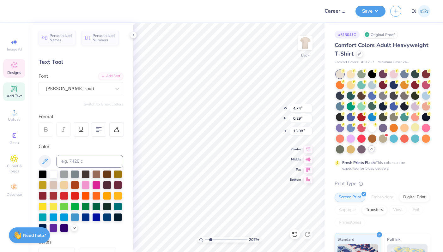
type input "4.74"
type input "0.29"
type input "12.91"
type input "4.15"
type input "0.26"
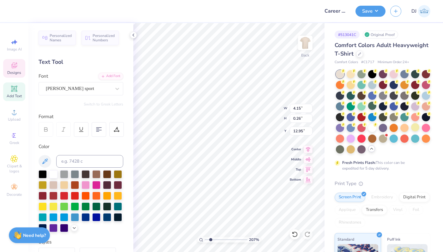
type input "13.08"
type input "4.6"
click at [221, 237] on input "range" at bounding box center [226, 240] width 43 height 6
type input "13.15"
type input "4.00"
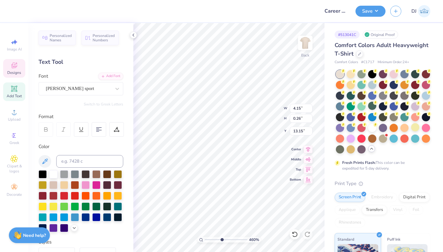
type input "0.25"
type input "12.31"
type textarea "x"
type textarea "X"
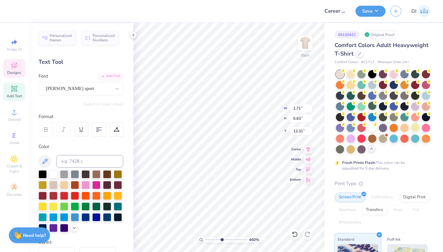
type input "4.52"
type input "3.56"
type input "9.97"
type input "0.38"
type input "0.63"
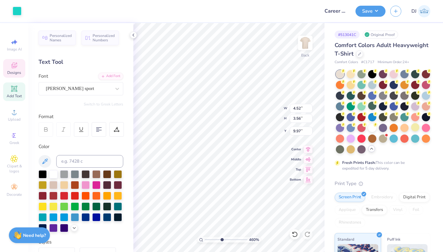
type input "12.31"
type input "0.21"
type input "0.35"
type input "12.71"
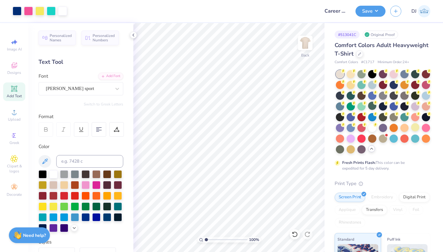
drag, startPoint x: 210, startPoint y: 240, endPoint x: 204, endPoint y: 241, distance: 6.0
click at [205, 241] on input "range" at bounding box center [226, 240] width 43 height 6
drag, startPoint x: 206, startPoint y: 238, endPoint x: 214, endPoint y: 237, distance: 8.3
type input "2.84"
click at [214, 237] on input "range" at bounding box center [226, 240] width 43 height 6
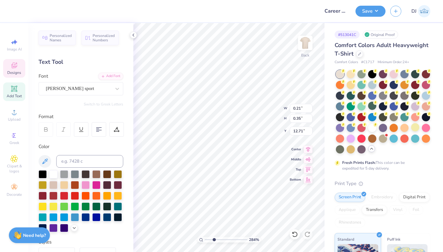
type textarea "&"
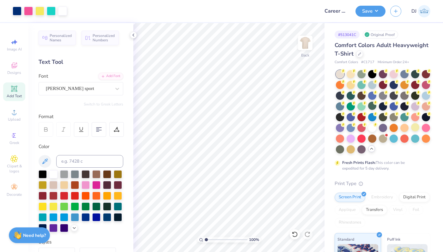
drag, startPoint x: 211, startPoint y: 240, endPoint x: 203, endPoint y: 239, distance: 8.0
type input "1"
click at [205, 240] on input "range" at bounding box center [226, 240] width 43 height 6
click at [298, 109] on input "7.74" at bounding box center [301, 108] width 23 height 9
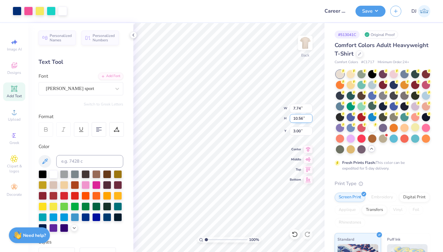
click at [298, 120] on input "10.56" at bounding box center [301, 118] width 23 height 9
type input "15"
type input "10.99"
type input "15.00"
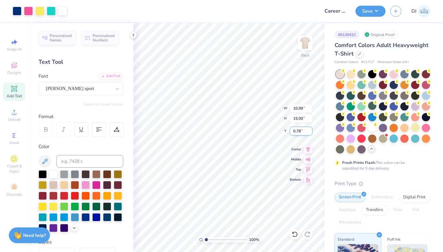
click at [298, 132] on input "0.78" at bounding box center [301, 131] width 23 height 9
type input "3.00"
click at [297, 118] on input "15.00" at bounding box center [301, 118] width 23 height 9
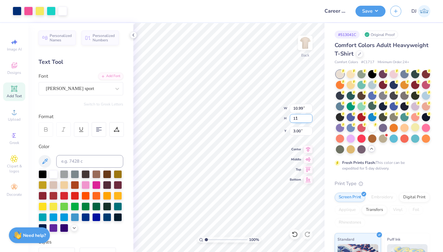
type input "11"
type input "8.06"
type input "11.00"
type input "5.00"
click at [296, 121] on input "11.00" at bounding box center [301, 118] width 23 height 9
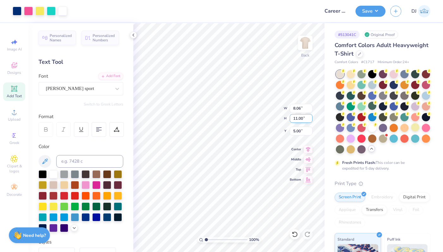
click at [297, 120] on input "11.00" at bounding box center [301, 118] width 23 height 9
type input "12"
type input "8.79"
type input "12.00"
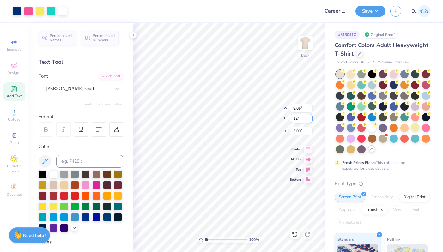
type input "4.50"
click at [298, 117] on input "12.00" at bounding box center [301, 118] width 23 height 9
type input "13"
type input "9.52"
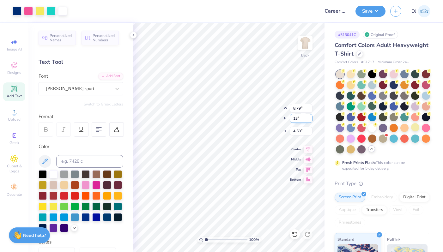
type input "13.00"
click at [308, 149] on icon at bounding box center [307, 150] width 9 height 8
click at [296, 131] on input "4.00" at bounding box center [301, 131] width 23 height 9
type input "3.00"
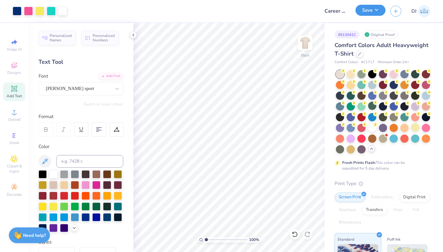
click at [375, 10] on button "Save" at bounding box center [370, 10] width 30 height 11
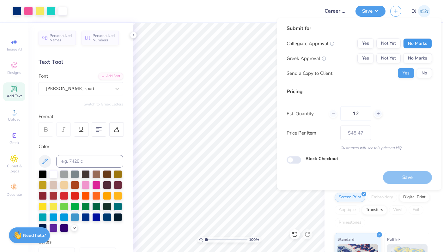
click at [415, 40] on button "No Marks" at bounding box center [417, 44] width 29 height 10
click at [419, 53] on button "No Marks" at bounding box center [417, 58] width 29 height 10
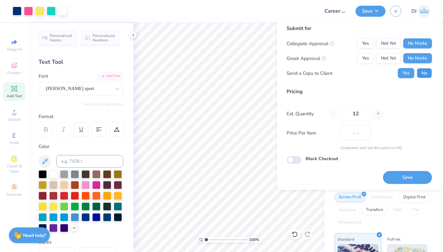
click at [421, 72] on button "No" at bounding box center [424, 73] width 15 height 10
click at [398, 178] on button "Save" at bounding box center [407, 177] width 49 height 13
type input "– –"
